Goal: Task Accomplishment & Management: Complete application form

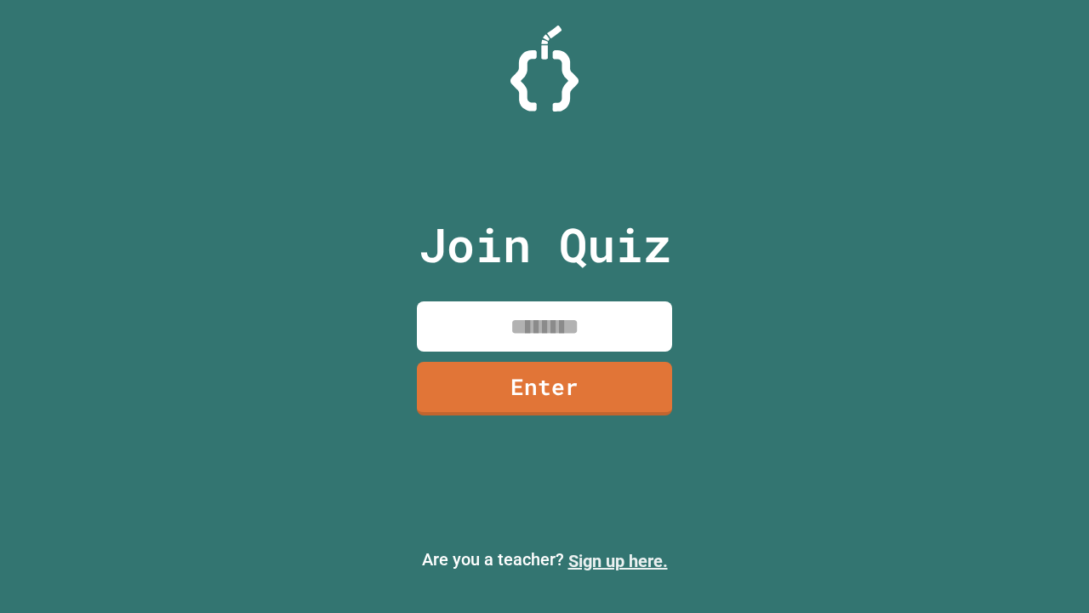
click at [618, 561] on link "Sign up here." at bounding box center [618, 560] width 100 height 20
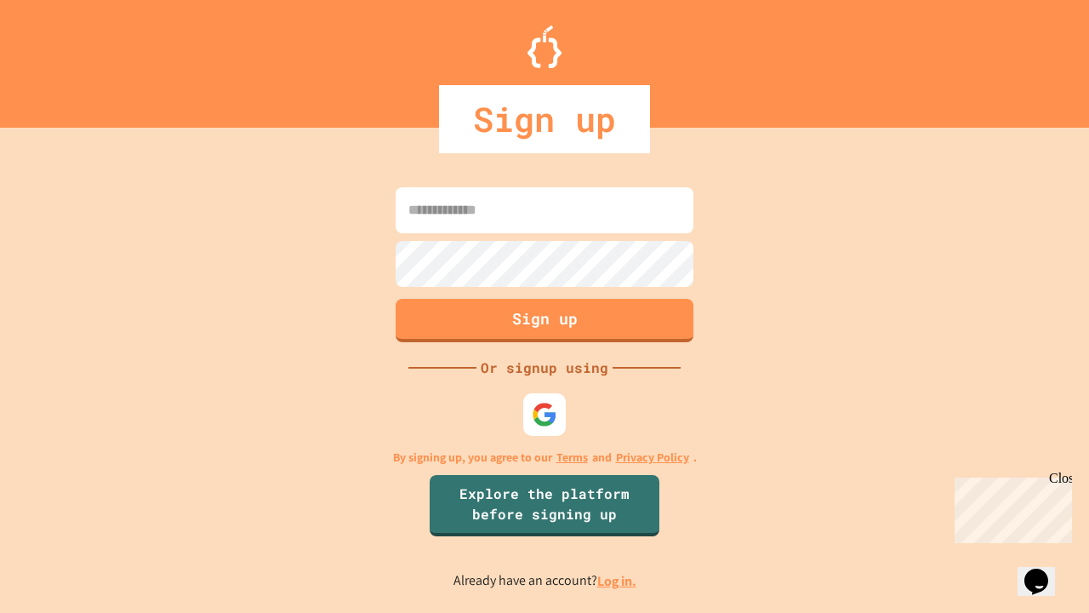
click at [618, 580] on link "Log in." at bounding box center [616, 581] width 39 height 18
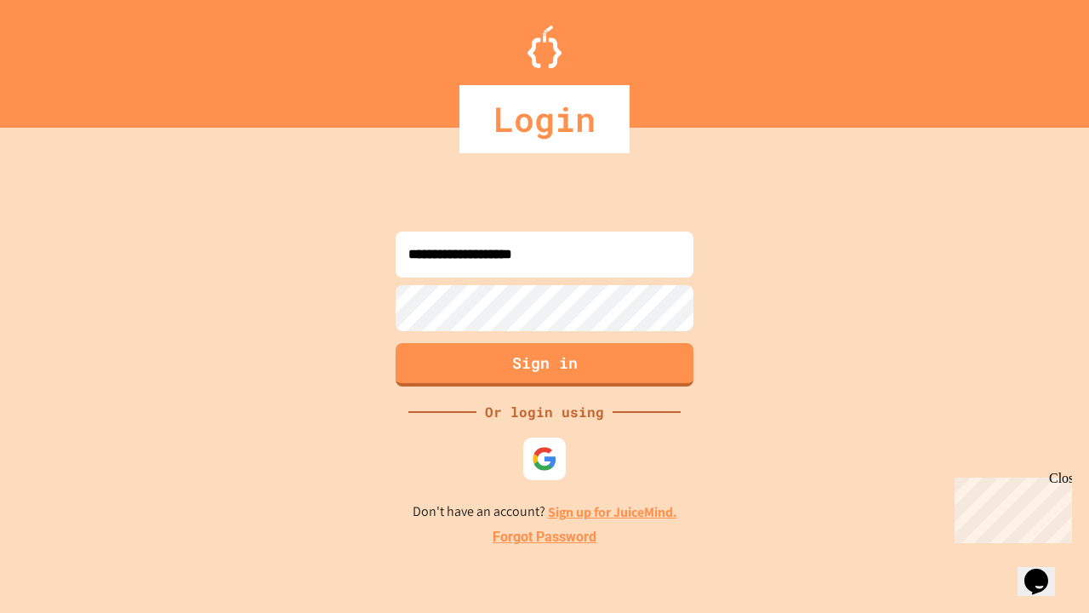
type input "**********"
